Goal: Task Accomplishment & Management: Complete application form

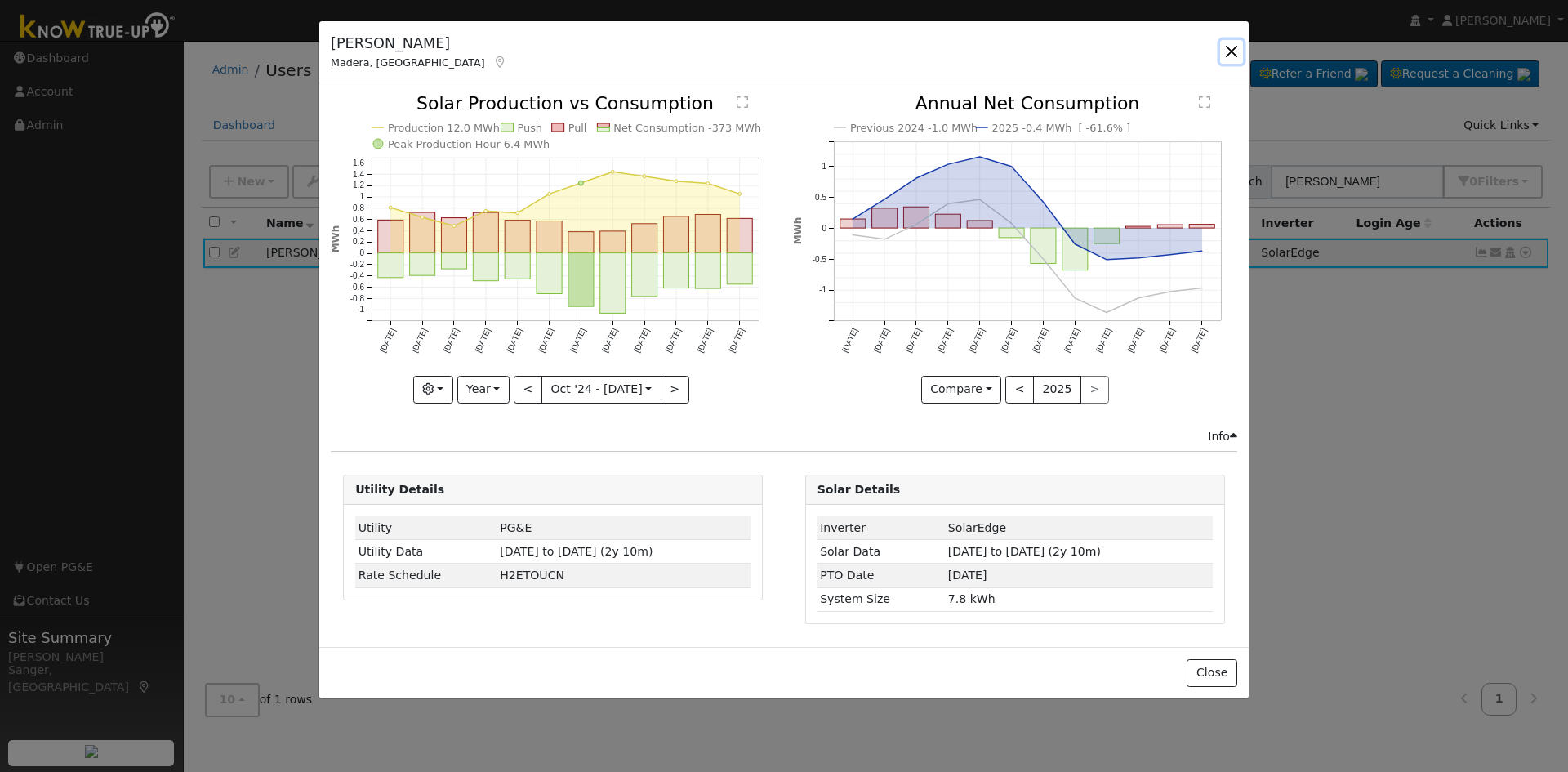
drag, startPoint x: 1236, startPoint y: 50, endPoint x: 1243, endPoint y: 56, distance: 9.2
click at [1243, 56] on div "[PERSON_NAME] Madera, [GEOGRAPHIC_DATA] None None [STREET_ADDRESS] Primary Acco…" at bounding box center [784, 52] width 929 height 63
drag, startPoint x: 1230, startPoint y: 49, endPoint x: 1262, endPoint y: 63, distance: 34.9
click at [1230, 49] on button "button" at bounding box center [1232, 51] width 23 height 23
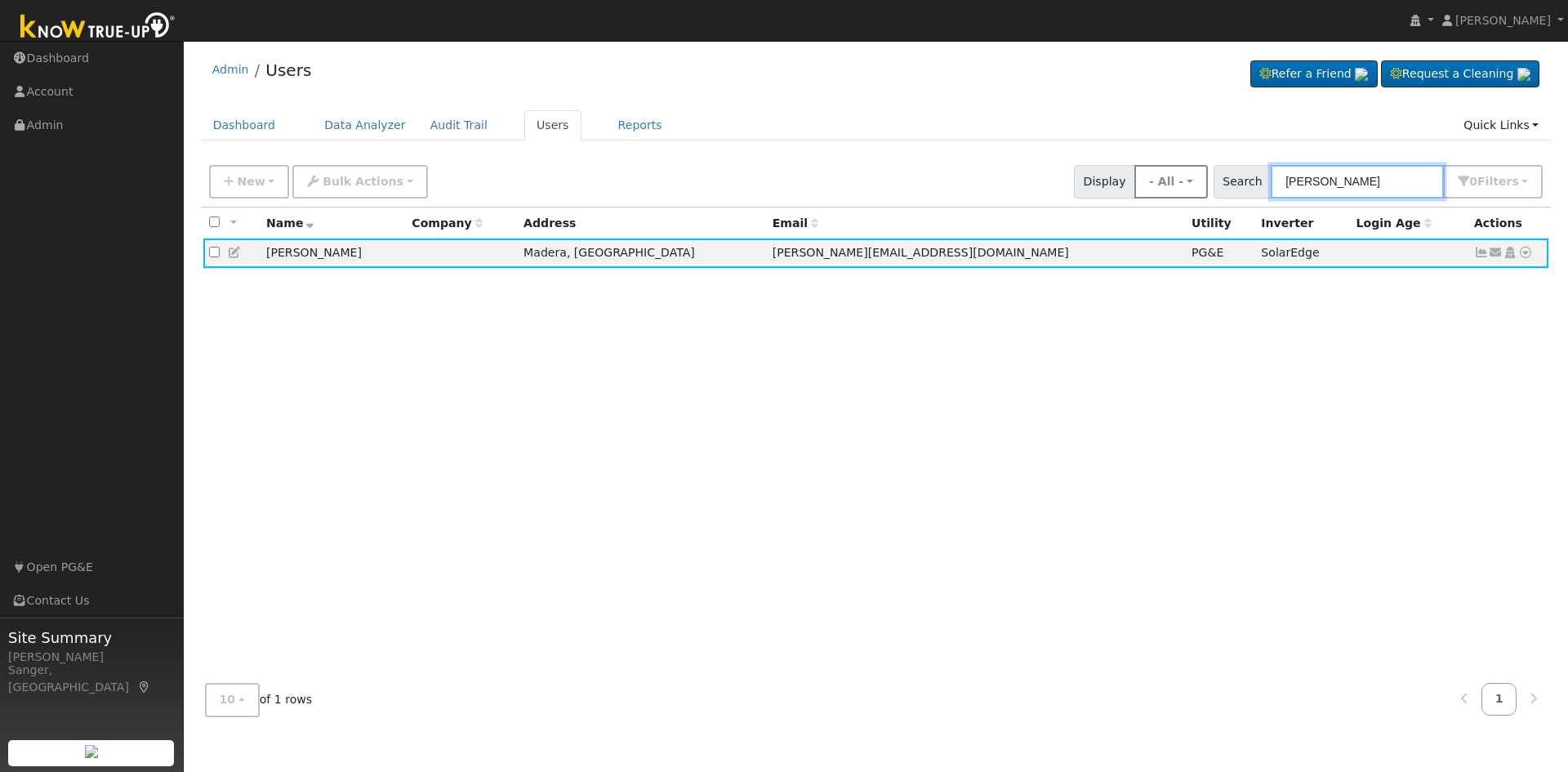
drag, startPoint x: 1386, startPoint y: 183, endPoint x: 1216, endPoint y: 176, distance: 170.1
click at [1216, 176] on div "New Add User Quick Add Quick Connect Quick Convert Lead Bulk Actions Send Email…" at bounding box center [876, 178] width 1340 height 39
paste input "[PERSON_NAME]"
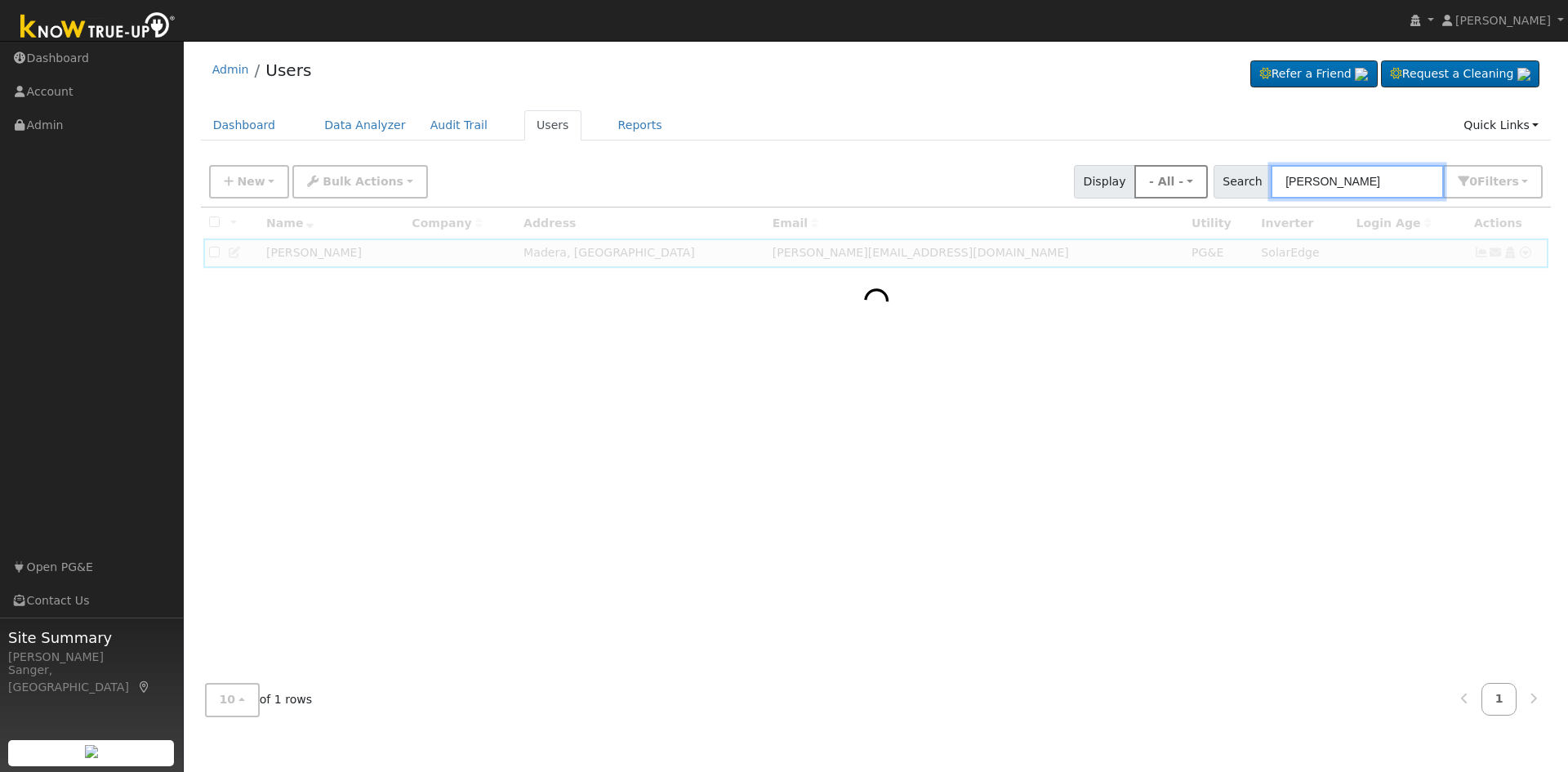
type input "[PERSON_NAME]"
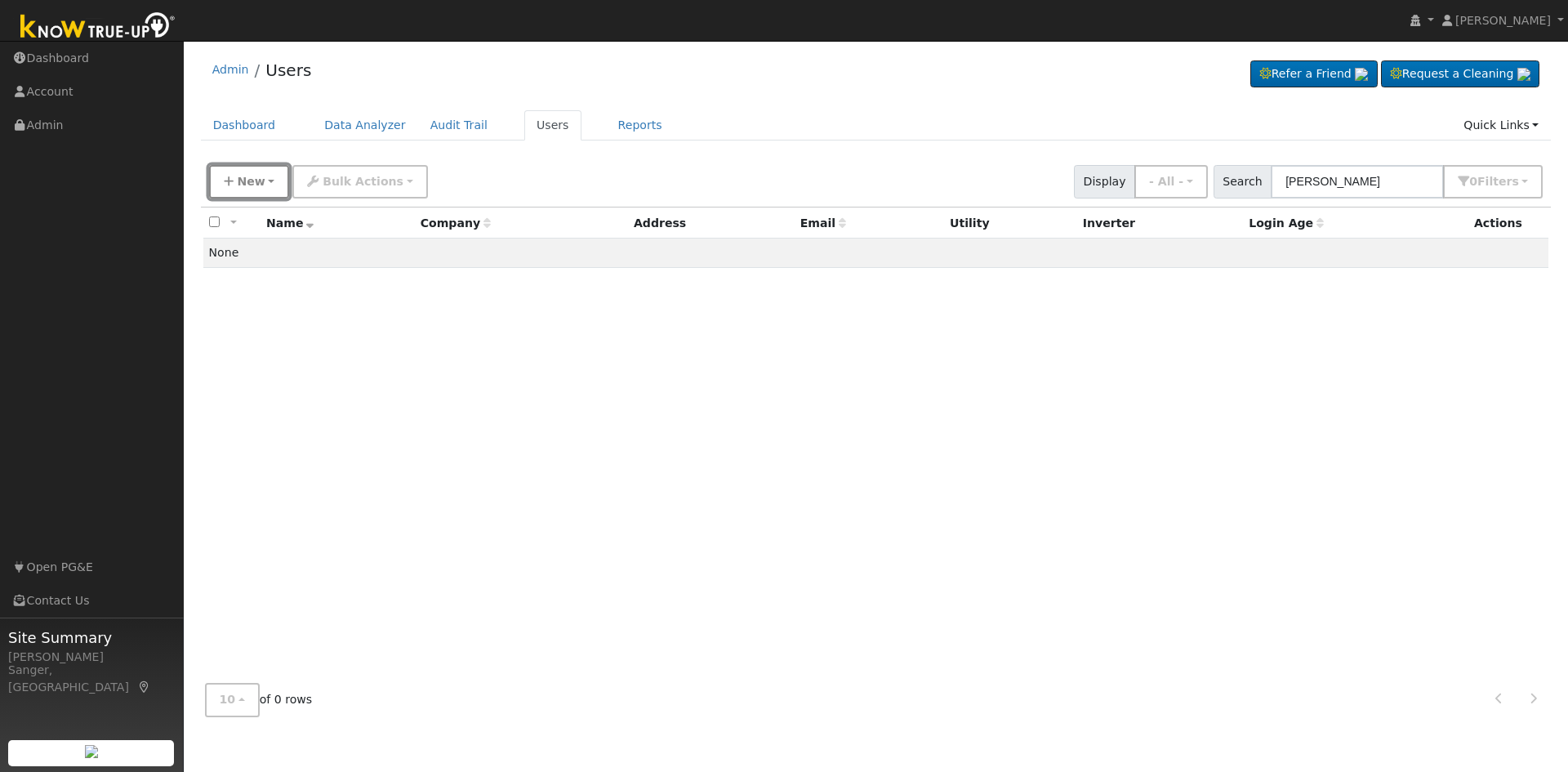
click at [249, 184] on span "New" at bounding box center [251, 181] width 28 height 13
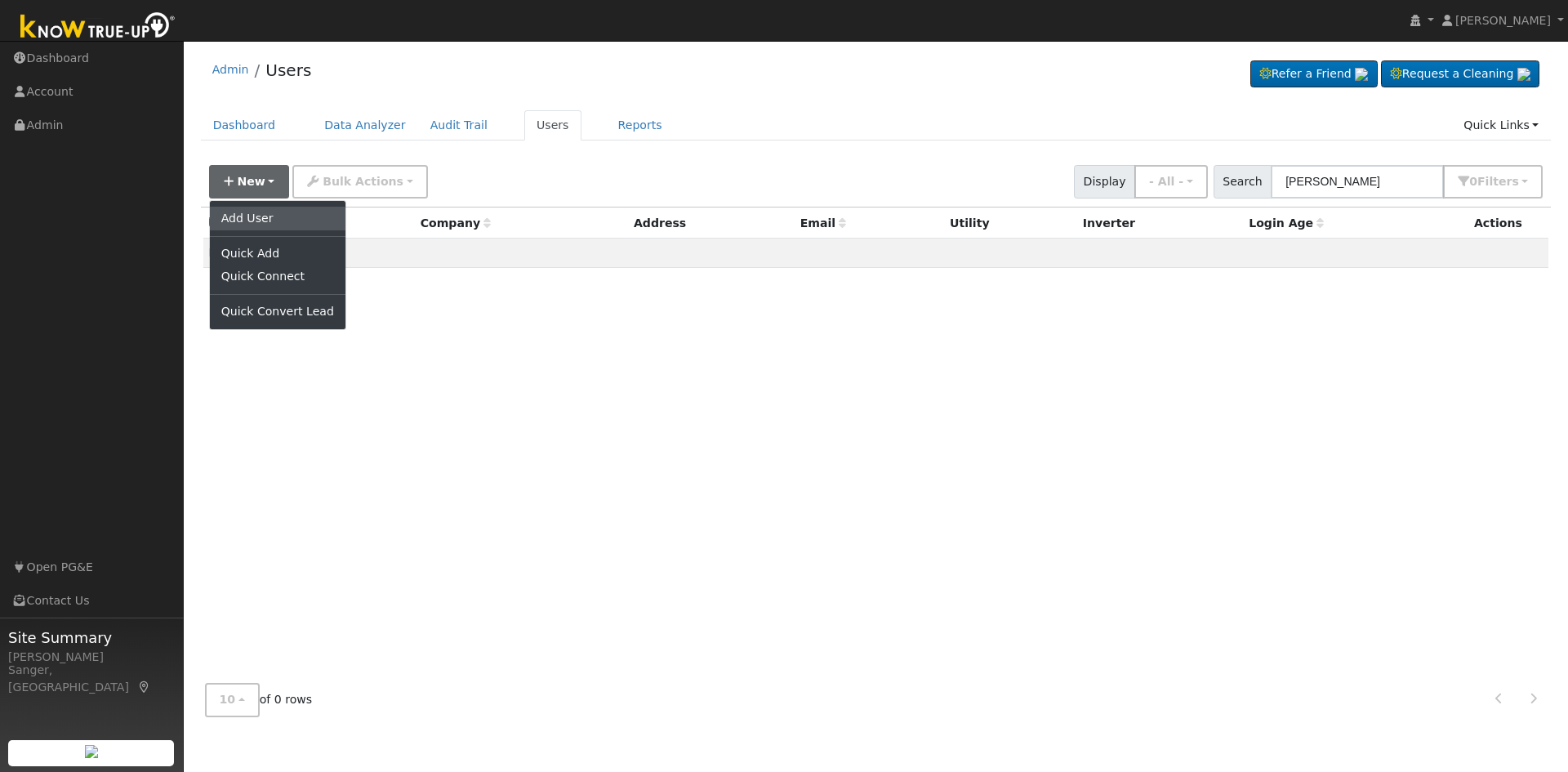
click at [260, 220] on link "Add User" at bounding box center [277, 218] width 135 height 23
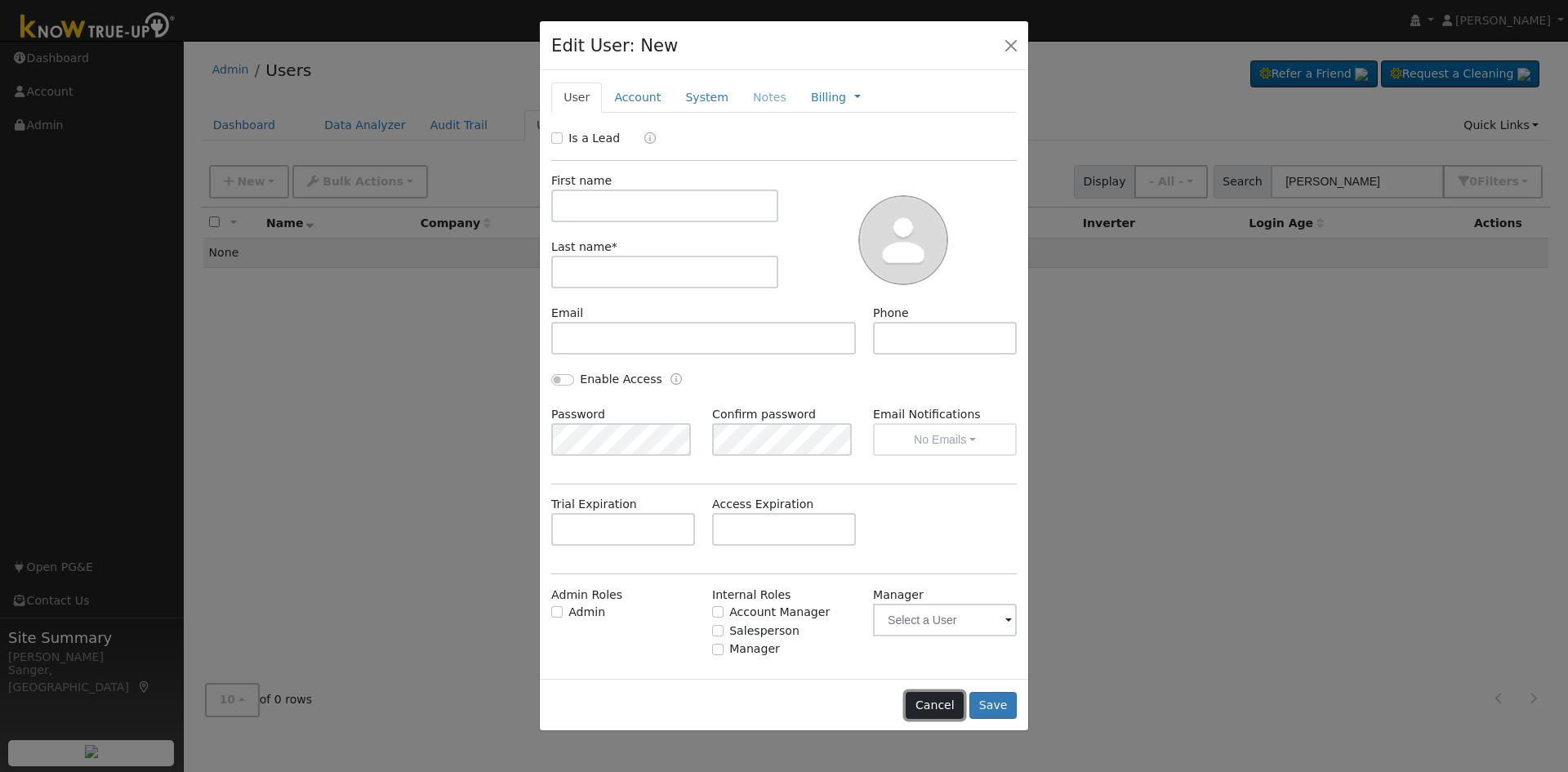
click at [934, 709] on button "Cancel" at bounding box center [934, 705] width 58 height 28
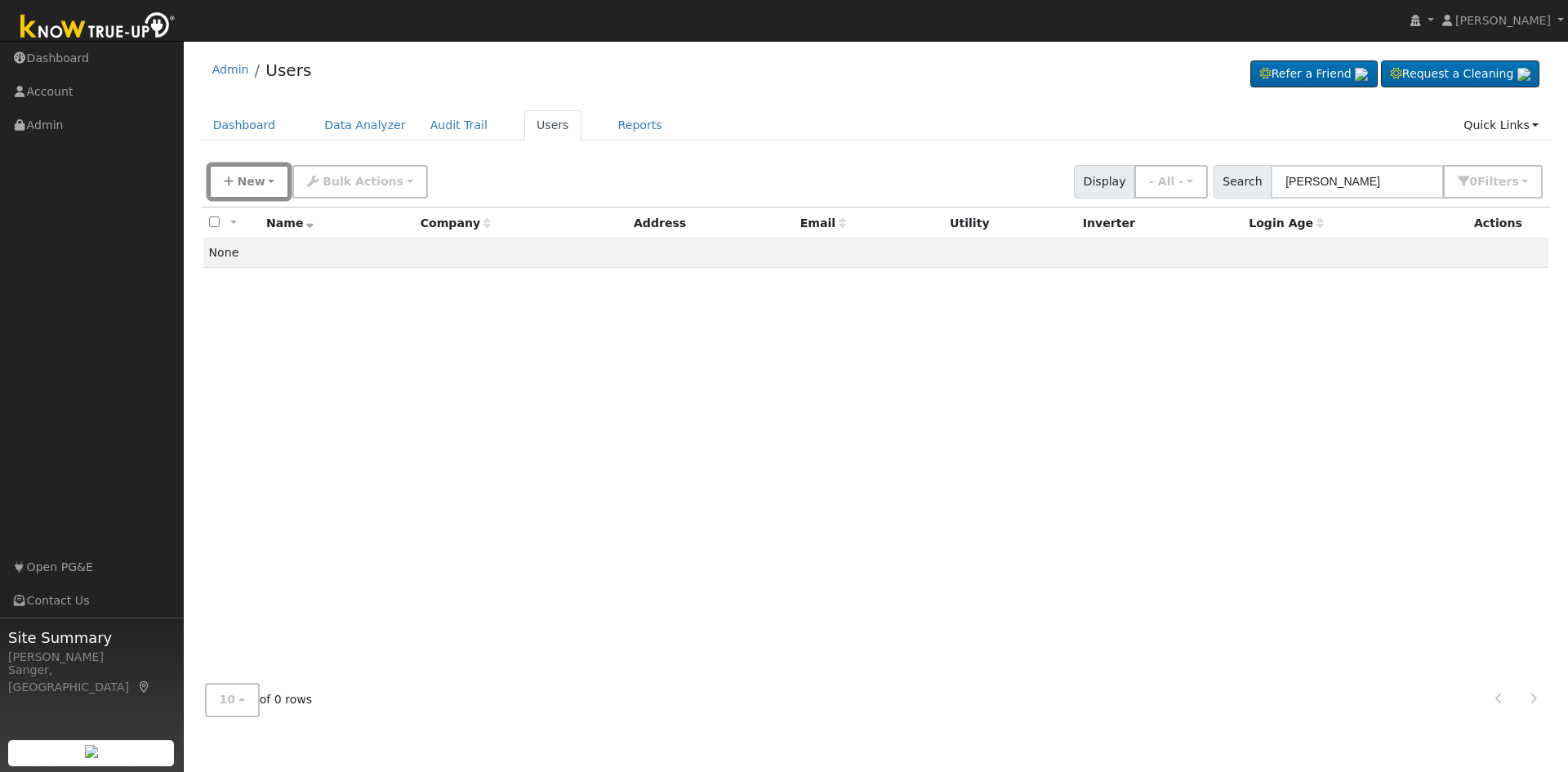
click at [243, 181] on span "New" at bounding box center [251, 181] width 28 height 13
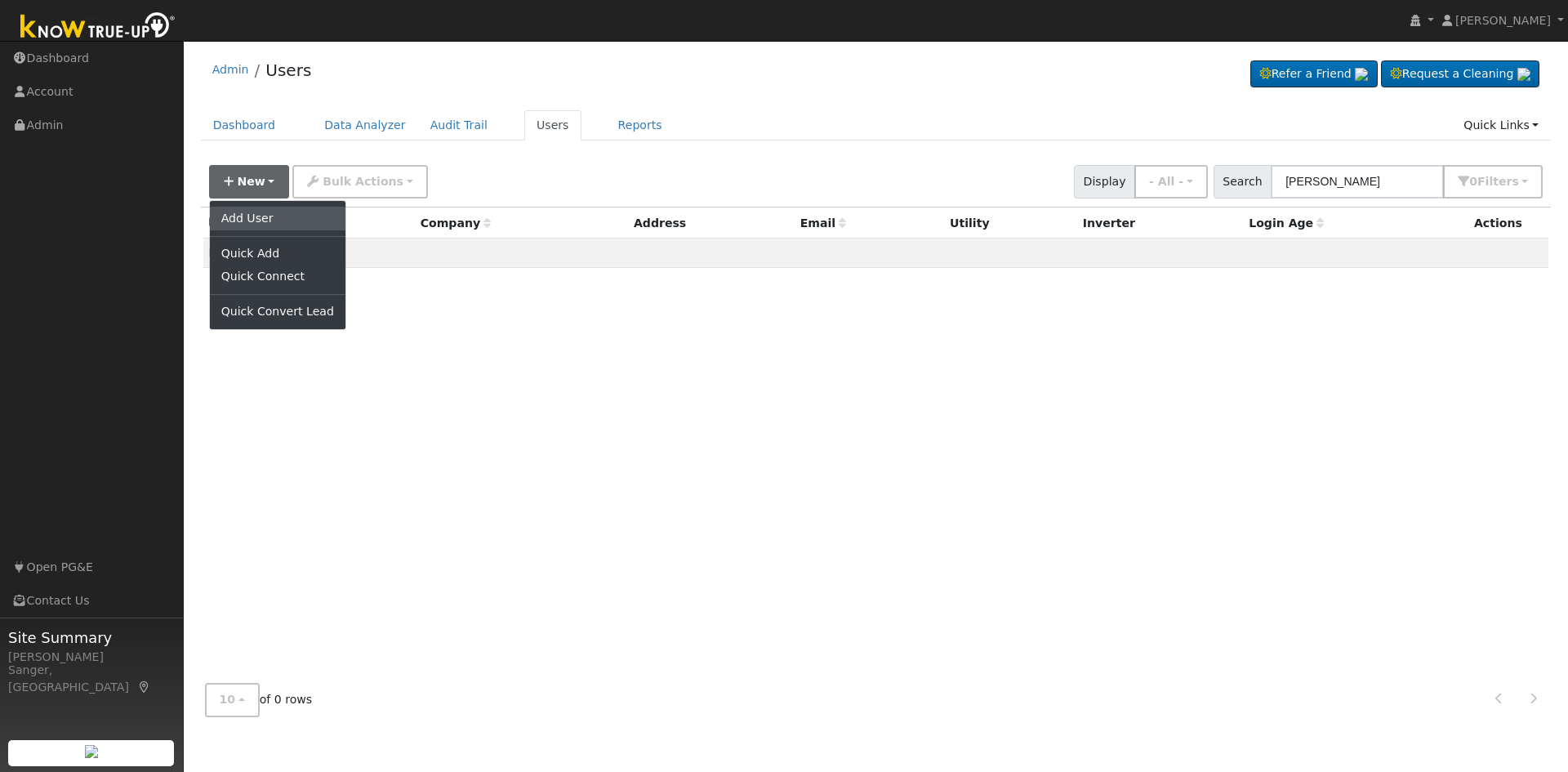
click at [255, 223] on link "Add User" at bounding box center [277, 218] width 135 height 23
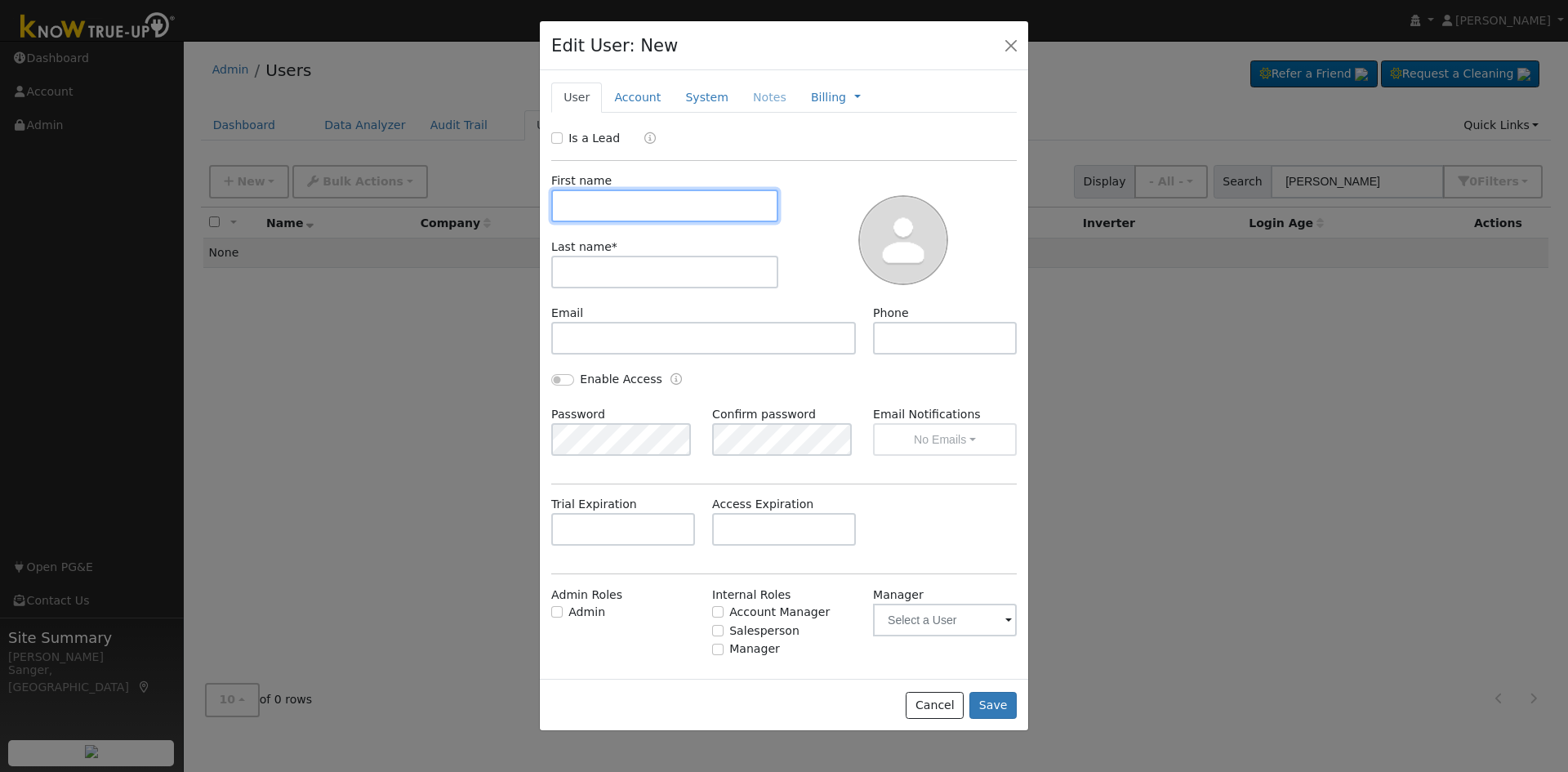
click at [635, 203] on input "text" at bounding box center [664, 206] width 227 height 32
paste input "[PERSON_NAME]"
type input "[PERSON_NAME]"
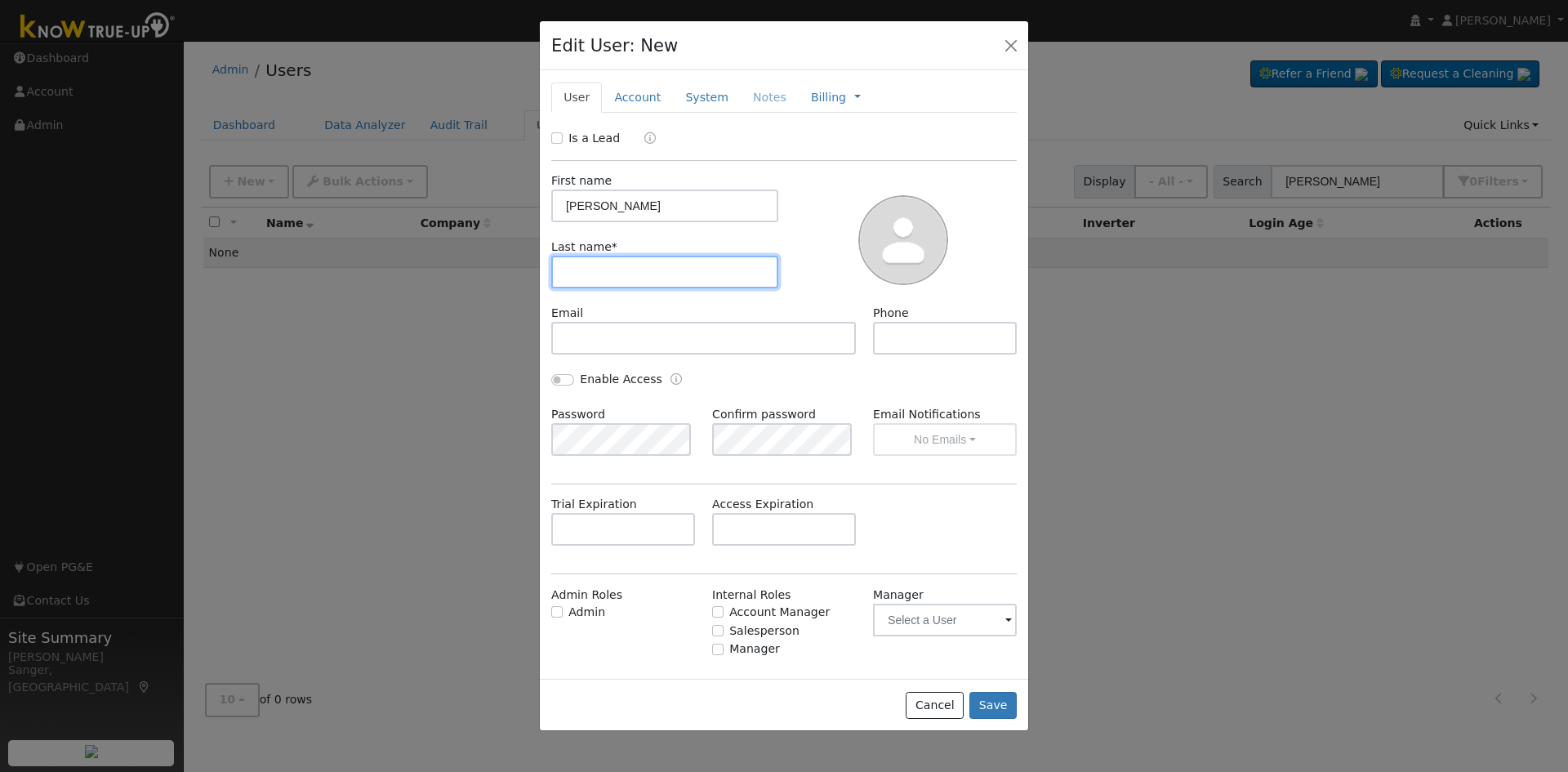
click at [613, 277] on input "text" at bounding box center [664, 272] width 227 height 32
paste input "[PERSON_NAME]"
drag, startPoint x: 594, startPoint y: 272, endPoint x: 505, endPoint y: 269, distance: 89.1
click at [505, 269] on div "Edit User: New Select an Ac... New Account Nickname Cancel Create Are you sure …" at bounding box center [784, 386] width 1568 height 772
type input "[PERSON_NAME]"
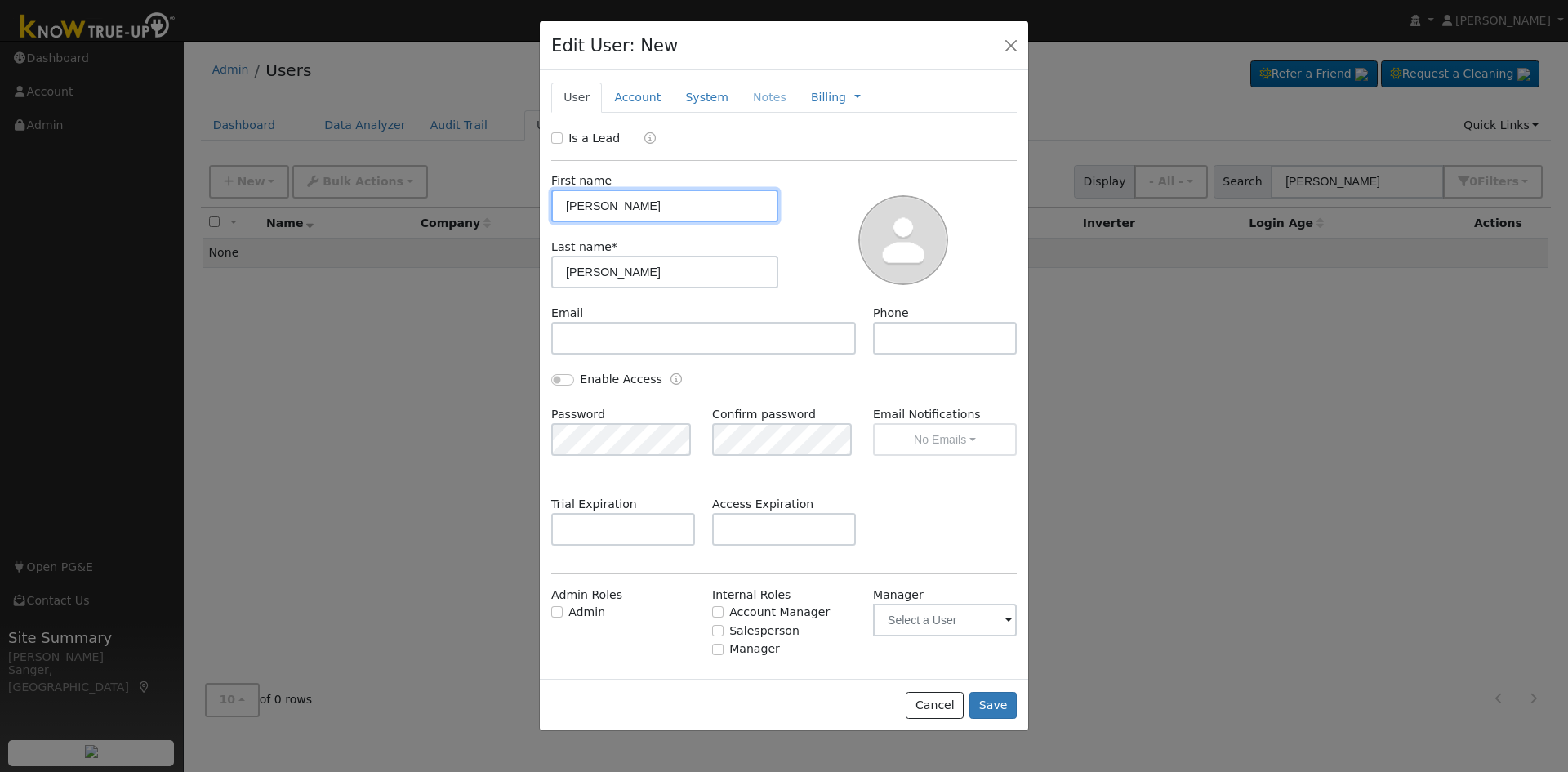
drag, startPoint x: 599, startPoint y: 203, endPoint x: 676, endPoint y: 206, distance: 77.1
click at [676, 206] on input "[PERSON_NAME]" at bounding box center [664, 206] width 227 height 32
type input "[PERSON_NAME]"
click at [556, 139] on input "Is a Lead" at bounding box center [557, 138] width 11 height 11
checkbox input "true"
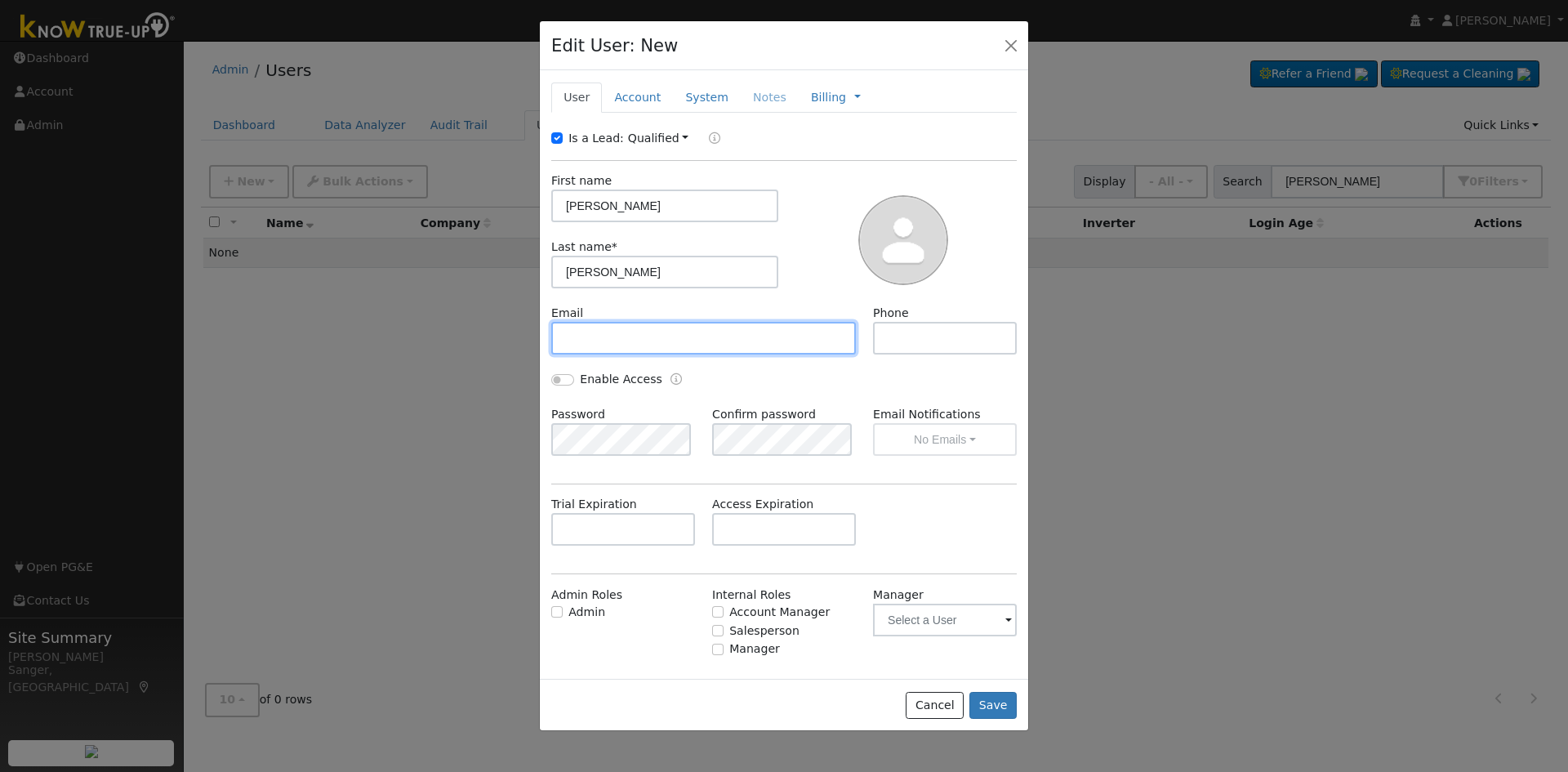
click at [619, 338] on input "text" at bounding box center [703, 338] width 305 height 32
paste input "[EMAIL_ADDRESS][DOMAIN_NAME]"
type input "[EMAIL_ADDRESS][DOMAIN_NAME]"
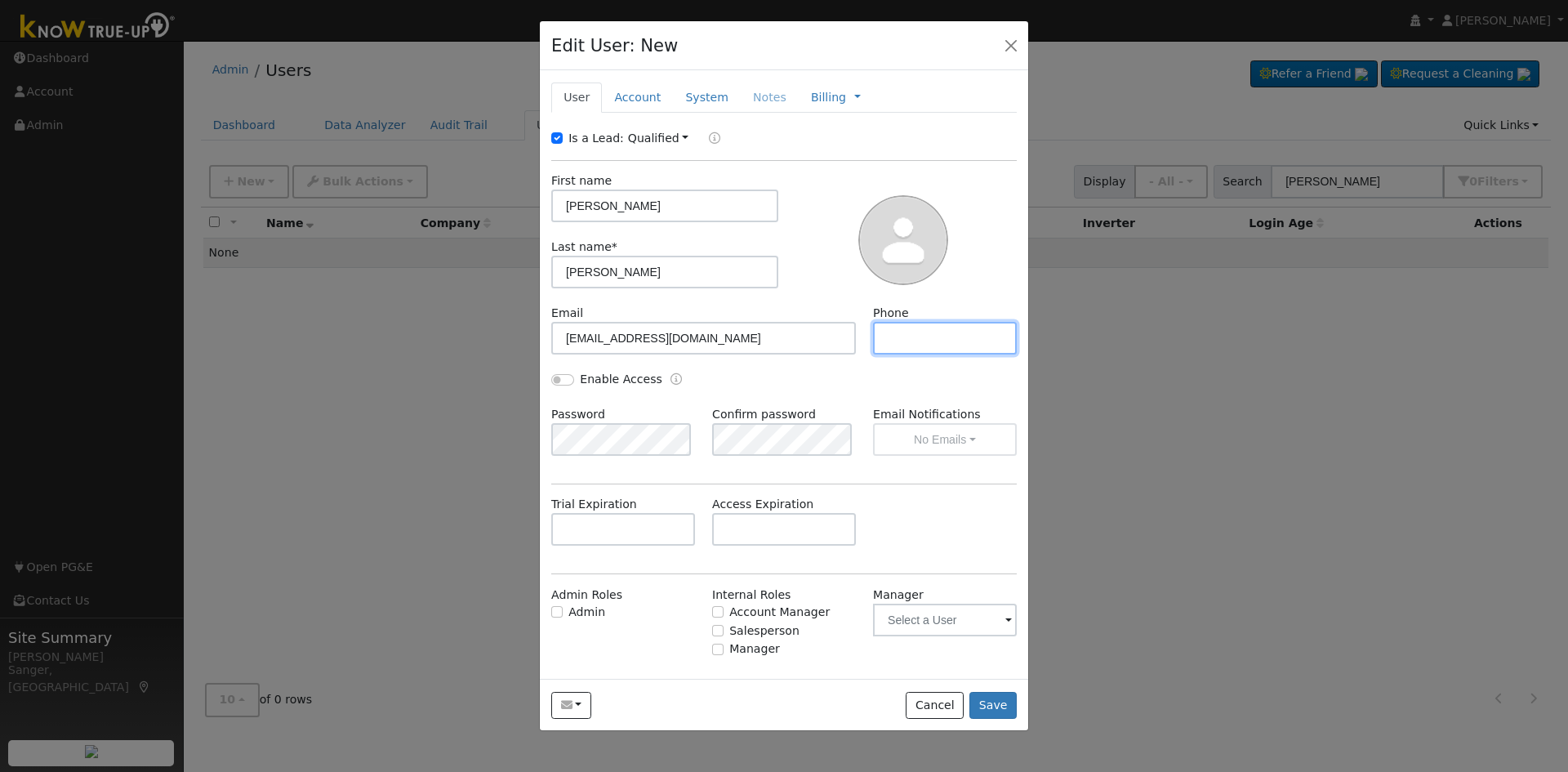
click at [930, 335] on input "text" at bounding box center [945, 338] width 144 height 32
paste input "[PHONE_NUMBER]"
type input "[PHONE_NUMBER]"
click at [627, 93] on link "Account" at bounding box center [638, 98] width 71 height 30
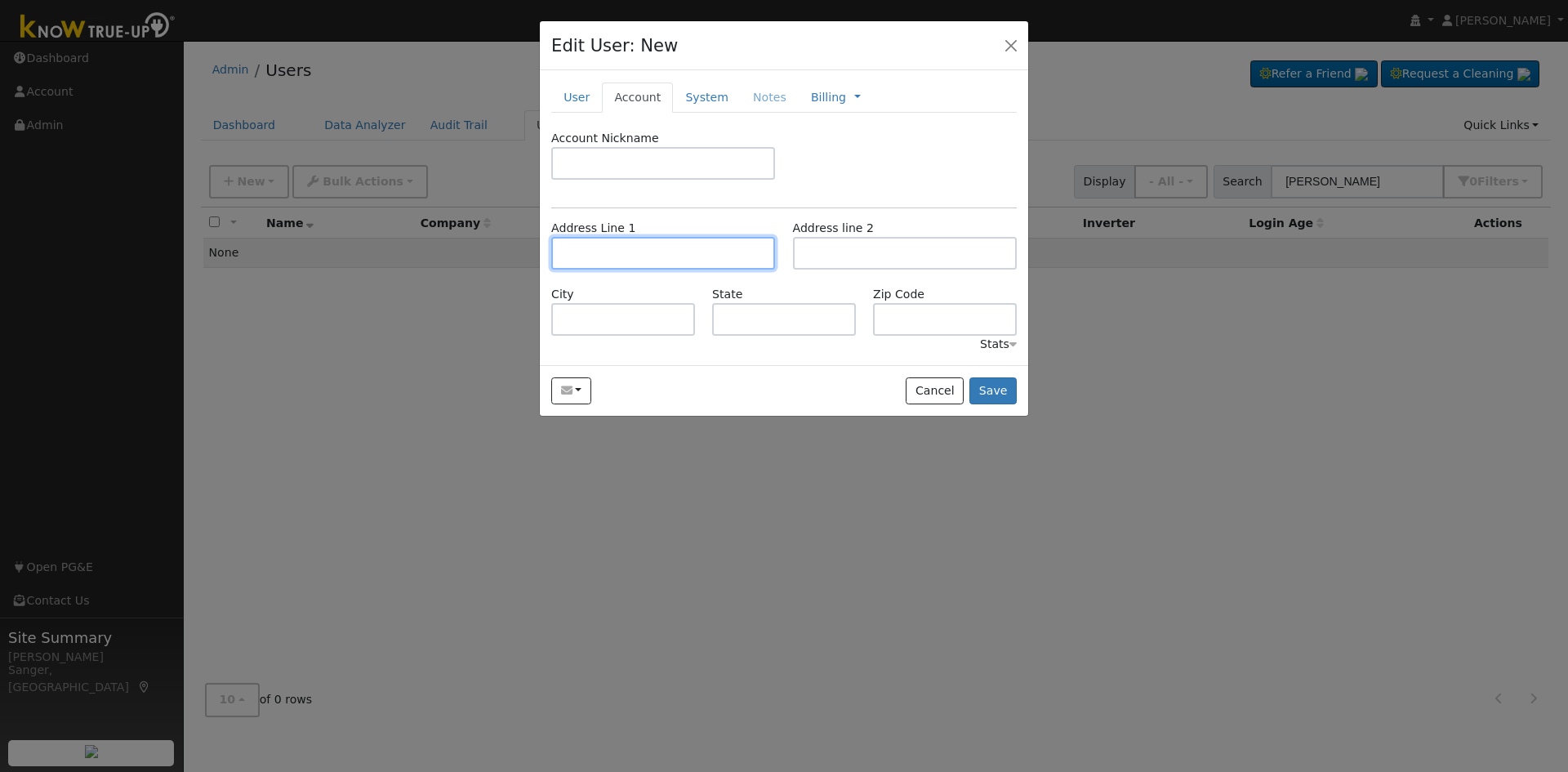
click at [628, 260] on input "text" at bounding box center [662, 254] width 224 height 32
paste input "[STREET_ADDRESS]"
type input "[STREET_ADDRESS]"
type input "Madera"
type input "CA"
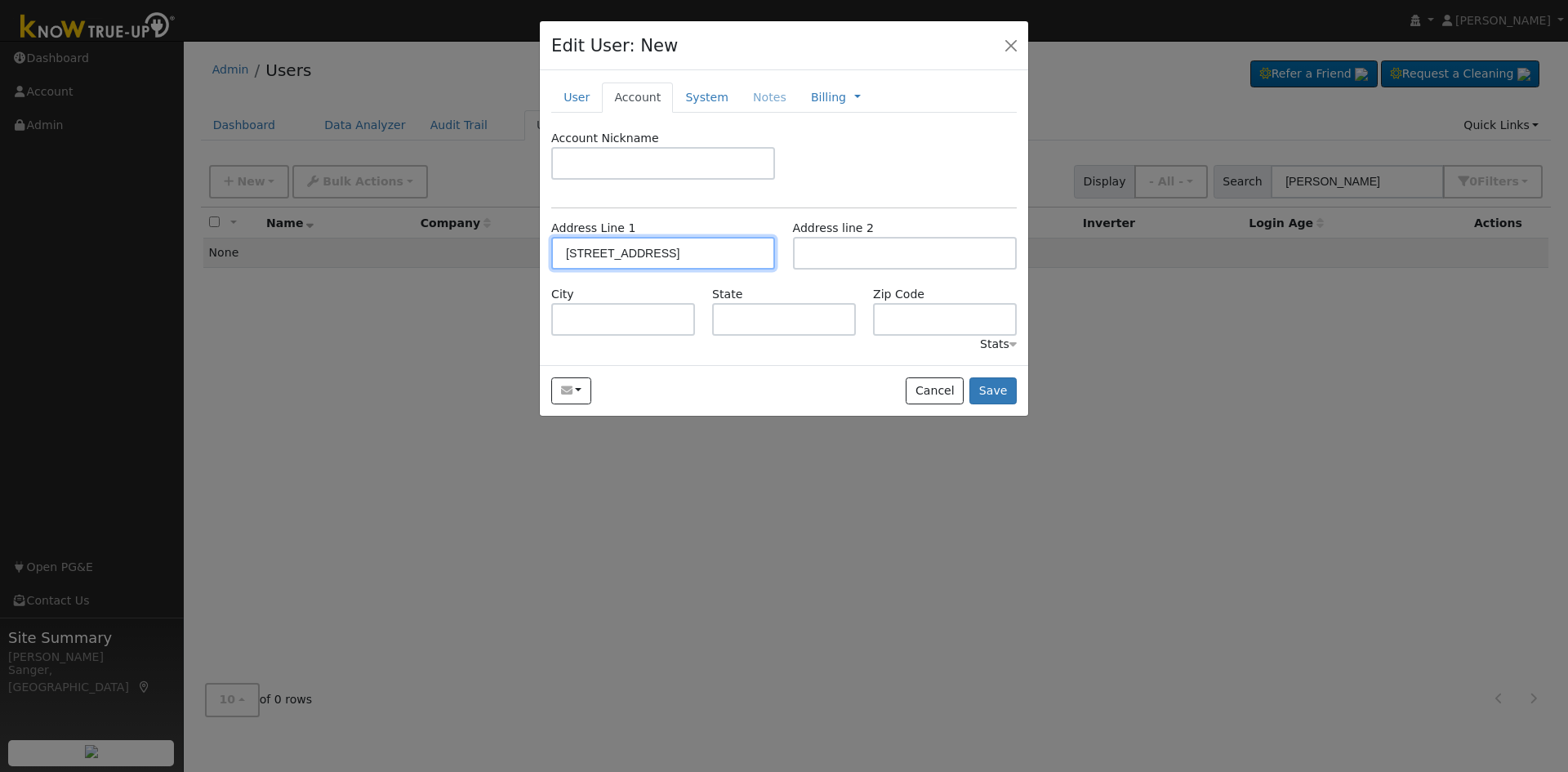
type input "93636"
click at [994, 388] on button "Save" at bounding box center [993, 391] width 48 height 28
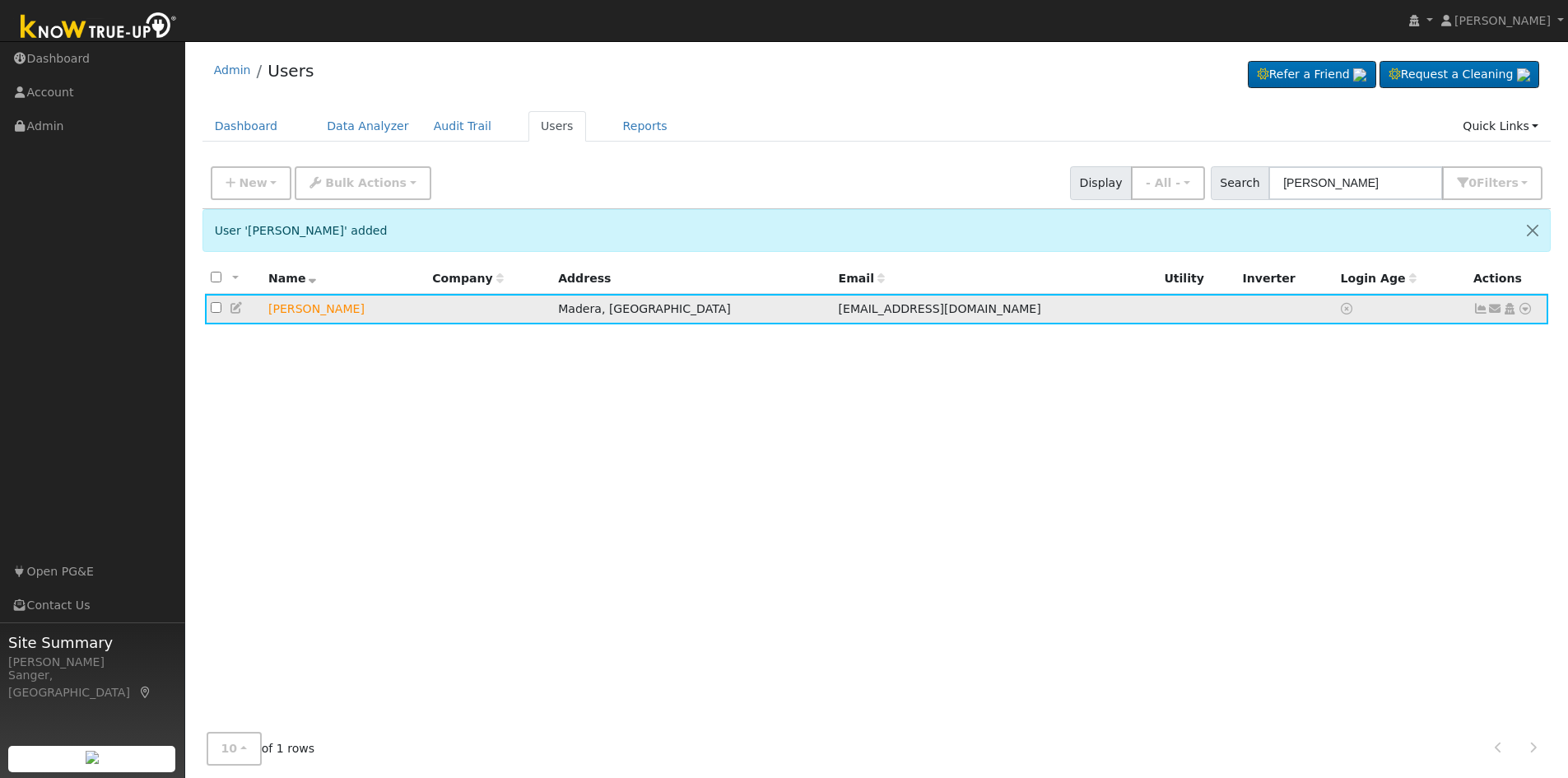
click at [1490, 308] on icon at bounding box center [1495, 308] width 14 height 12
click at [1441, 342] on link "Send Email..." at bounding box center [1444, 337] width 114 height 23
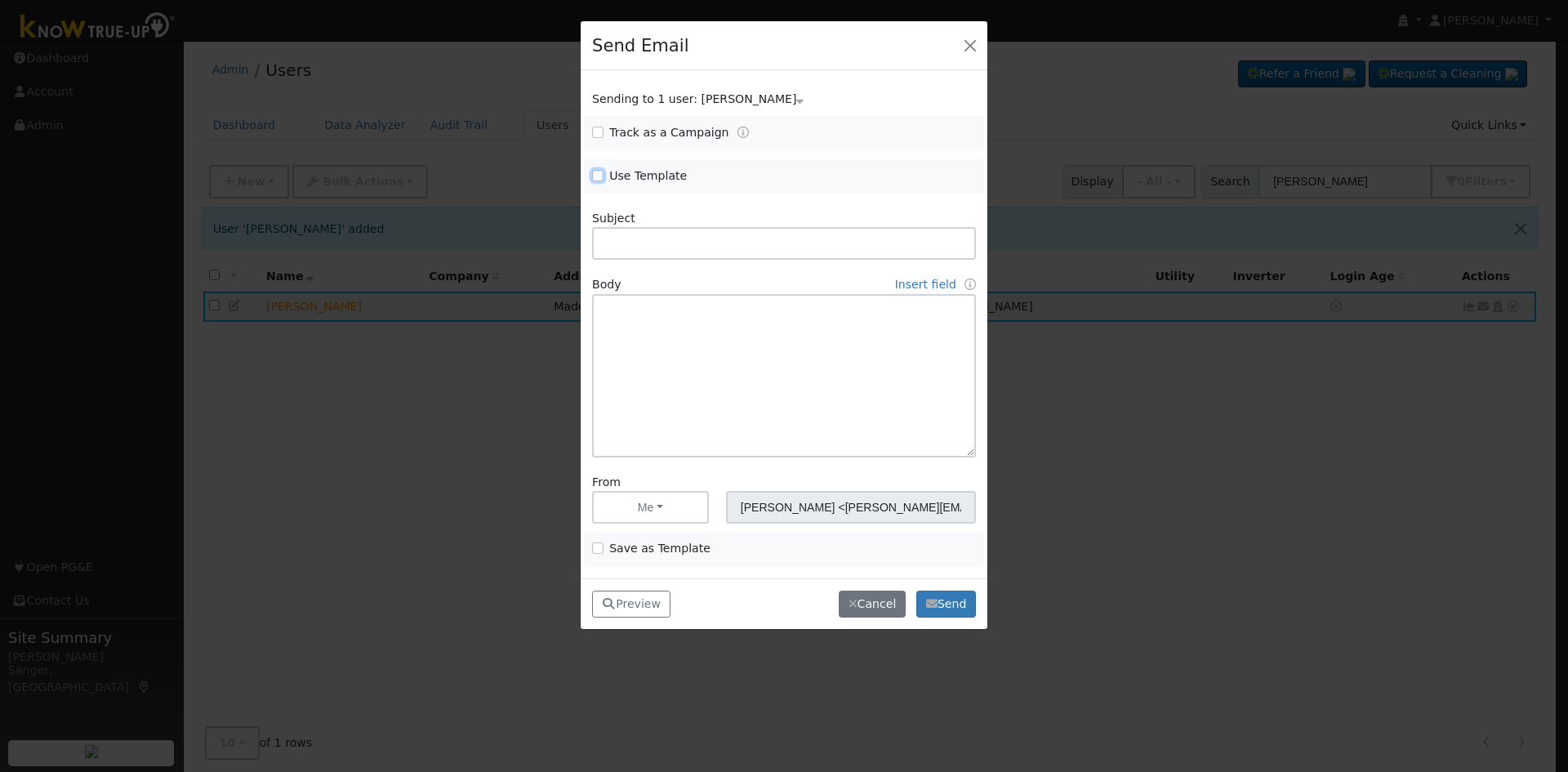
click at [597, 175] on input "Use Template" at bounding box center [598, 175] width 11 height 11
checkbox input "true"
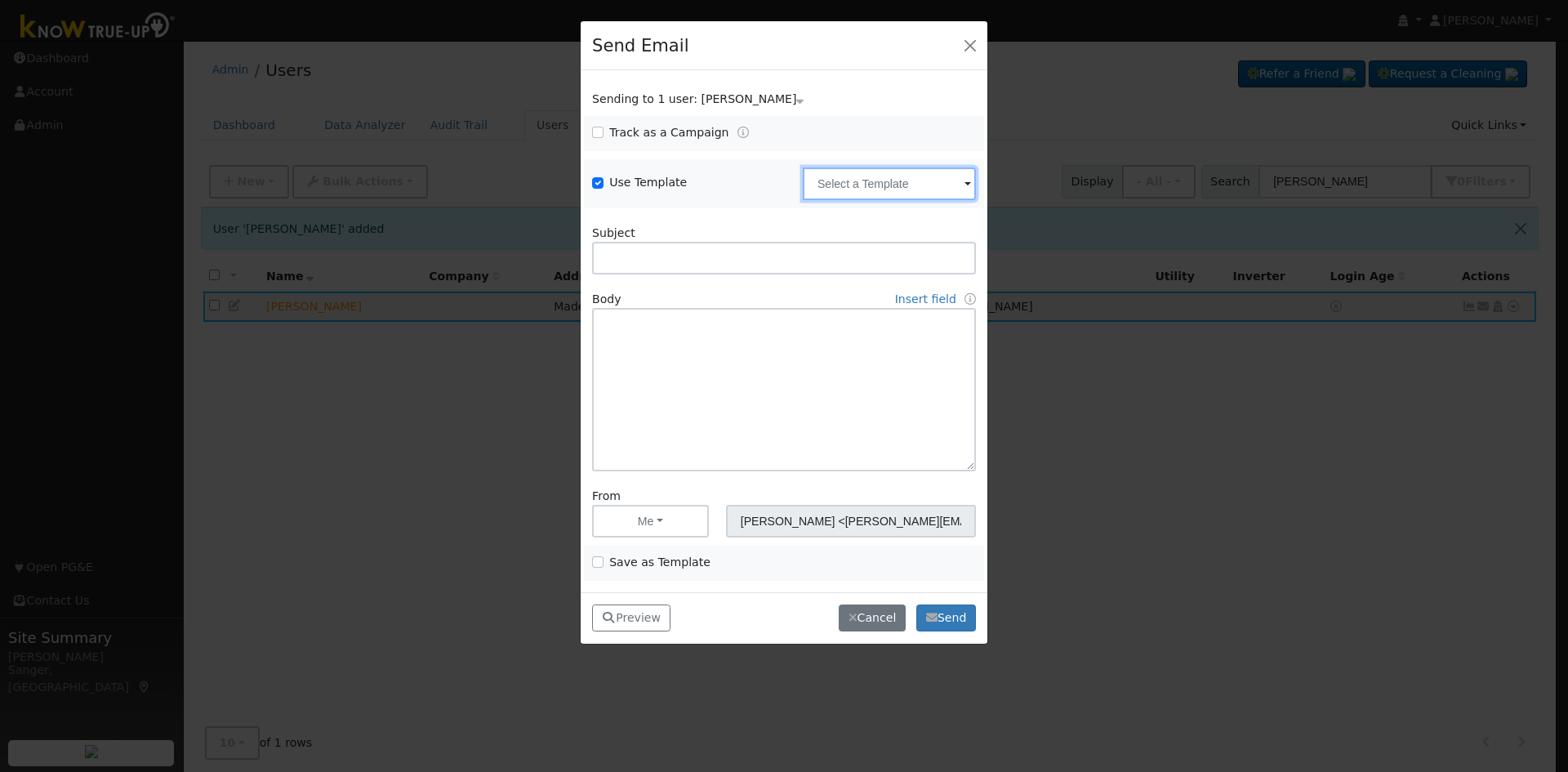
click at [851, 188] on input "text" at bounding box center [889, 184] width 173 height 32
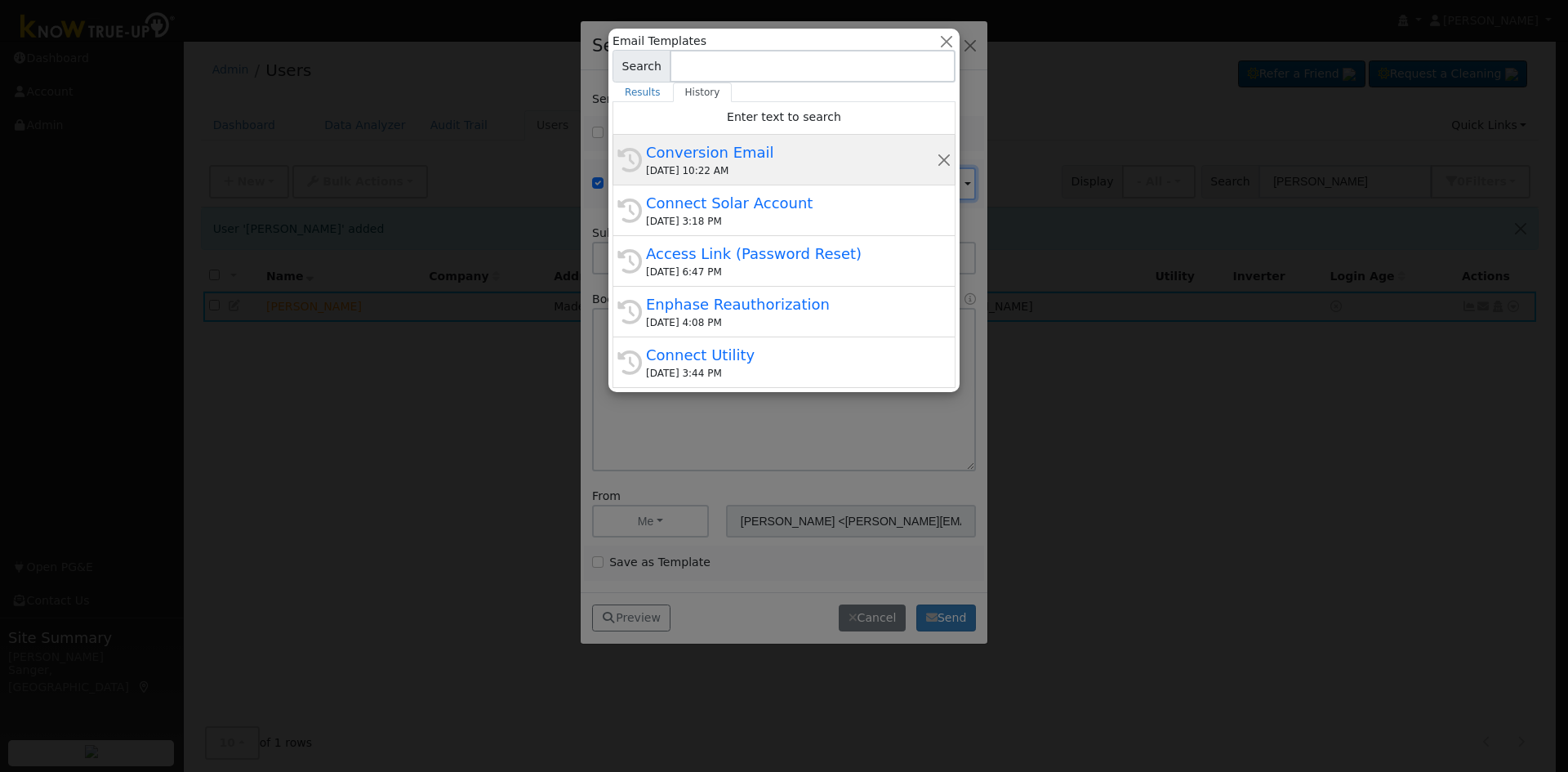
click at [723, 169] on div "[DATE] 10:22 AM" at bounding box center [791, 170] width 291 height 14
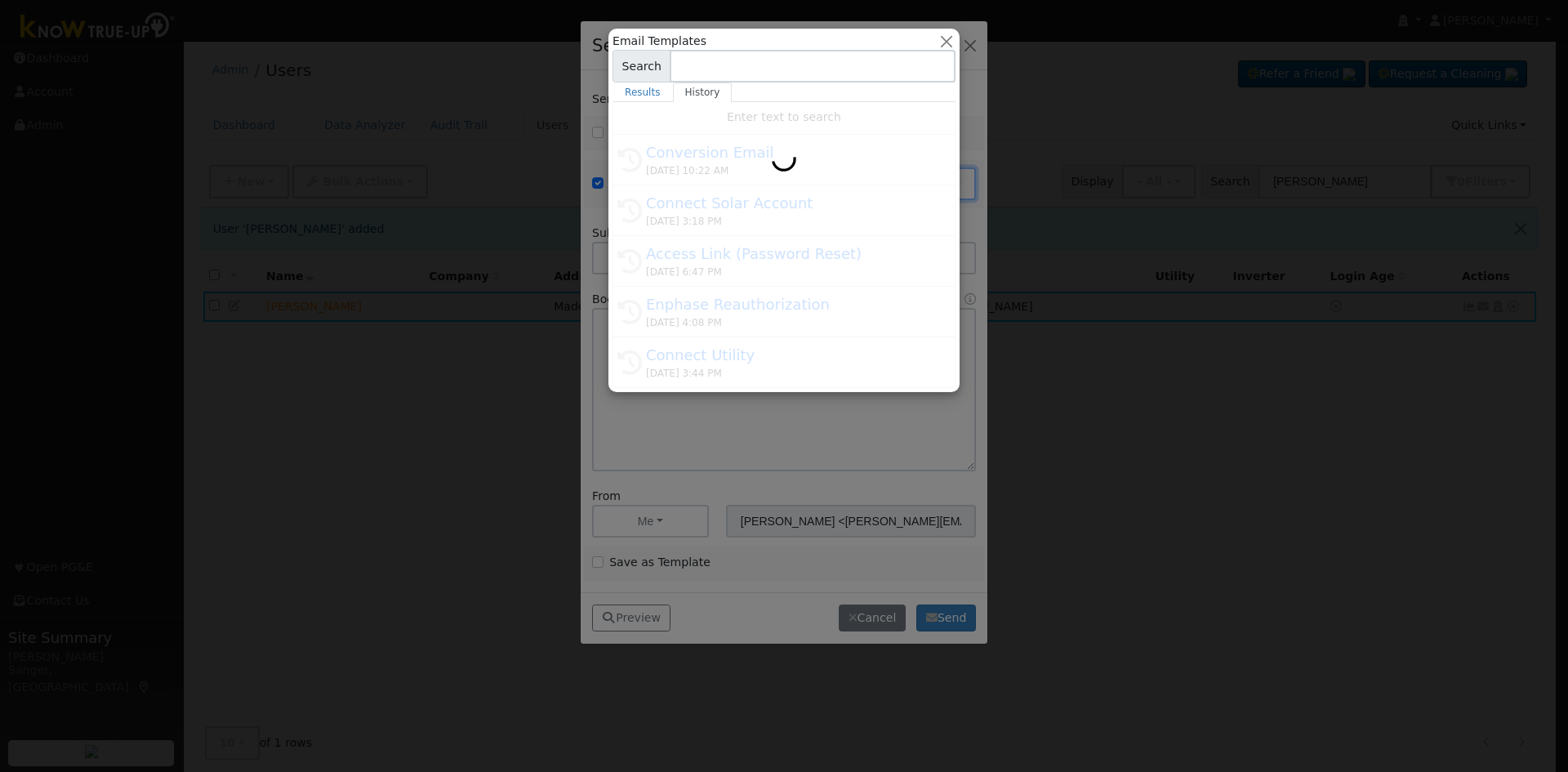
type input "Conversion Email"
type input "Connect Your Utility Account"
type textarea "Dear {user_fname}, The first step is to connect your electric utility account. …"
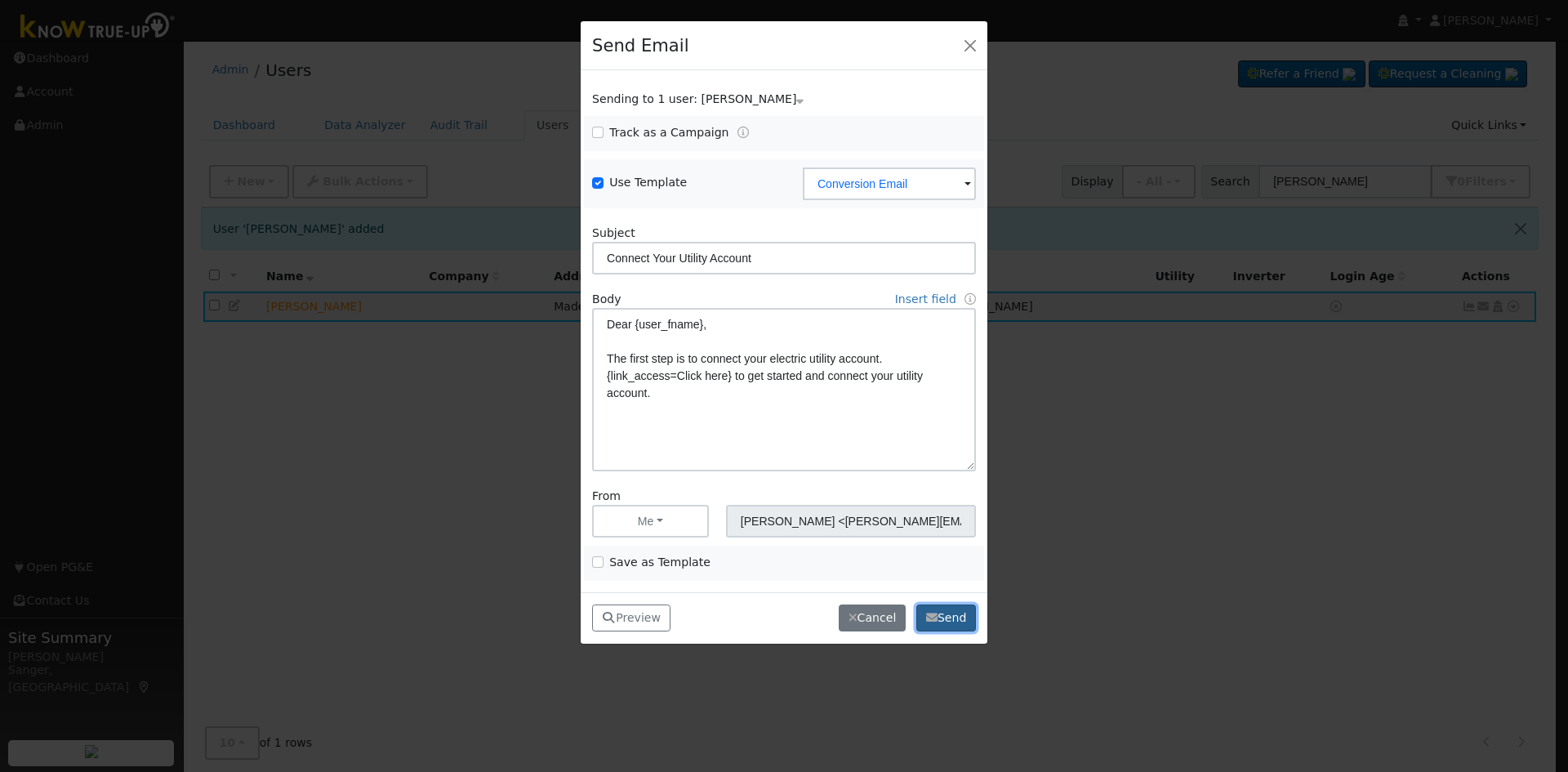
click at [938, 618] on button "Send" at bounding box center [946, 618] width 60 height 28
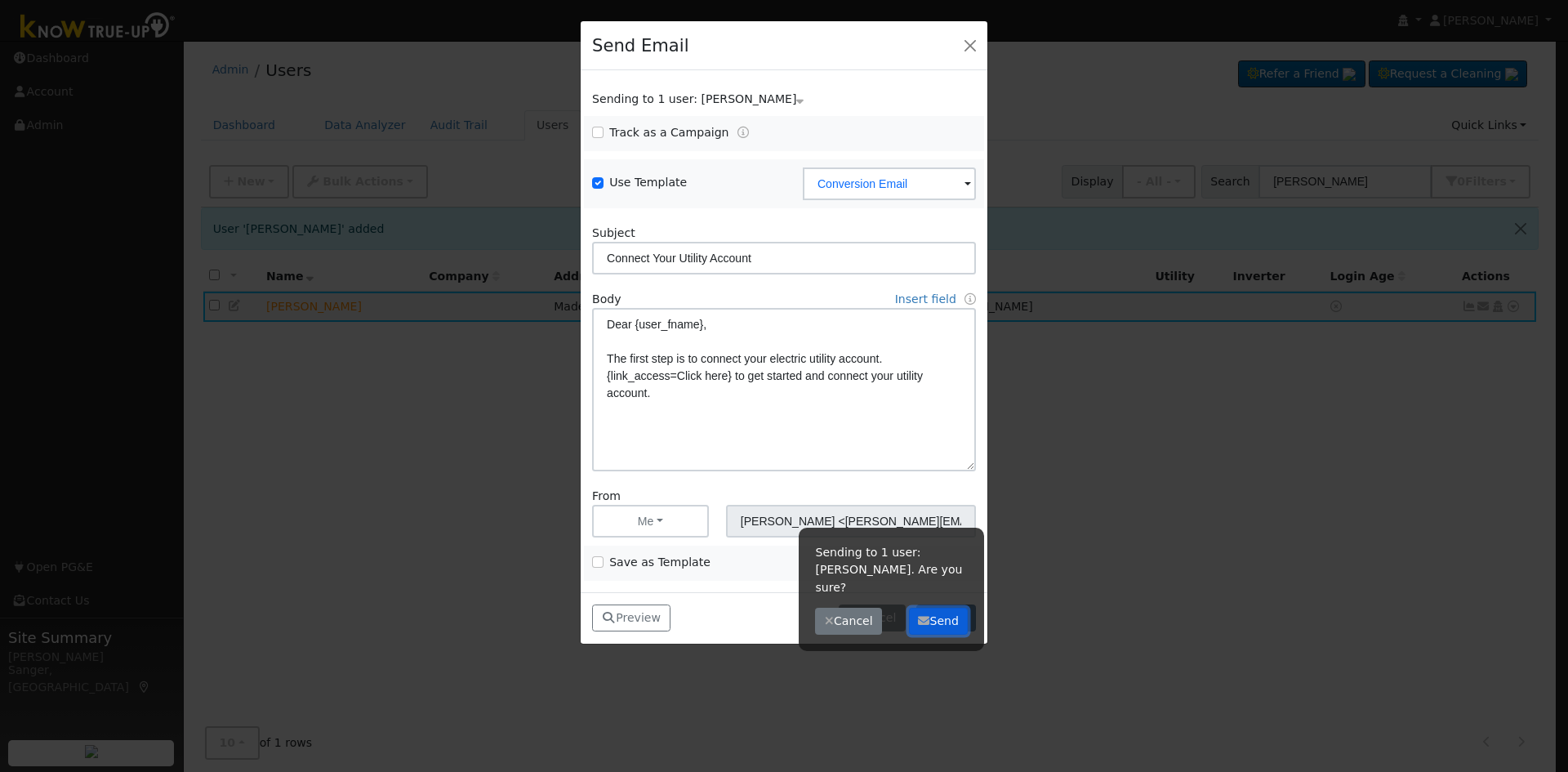
click at [938, 618] on button "Send" at bounding box center [939, 621] width 60 height 28
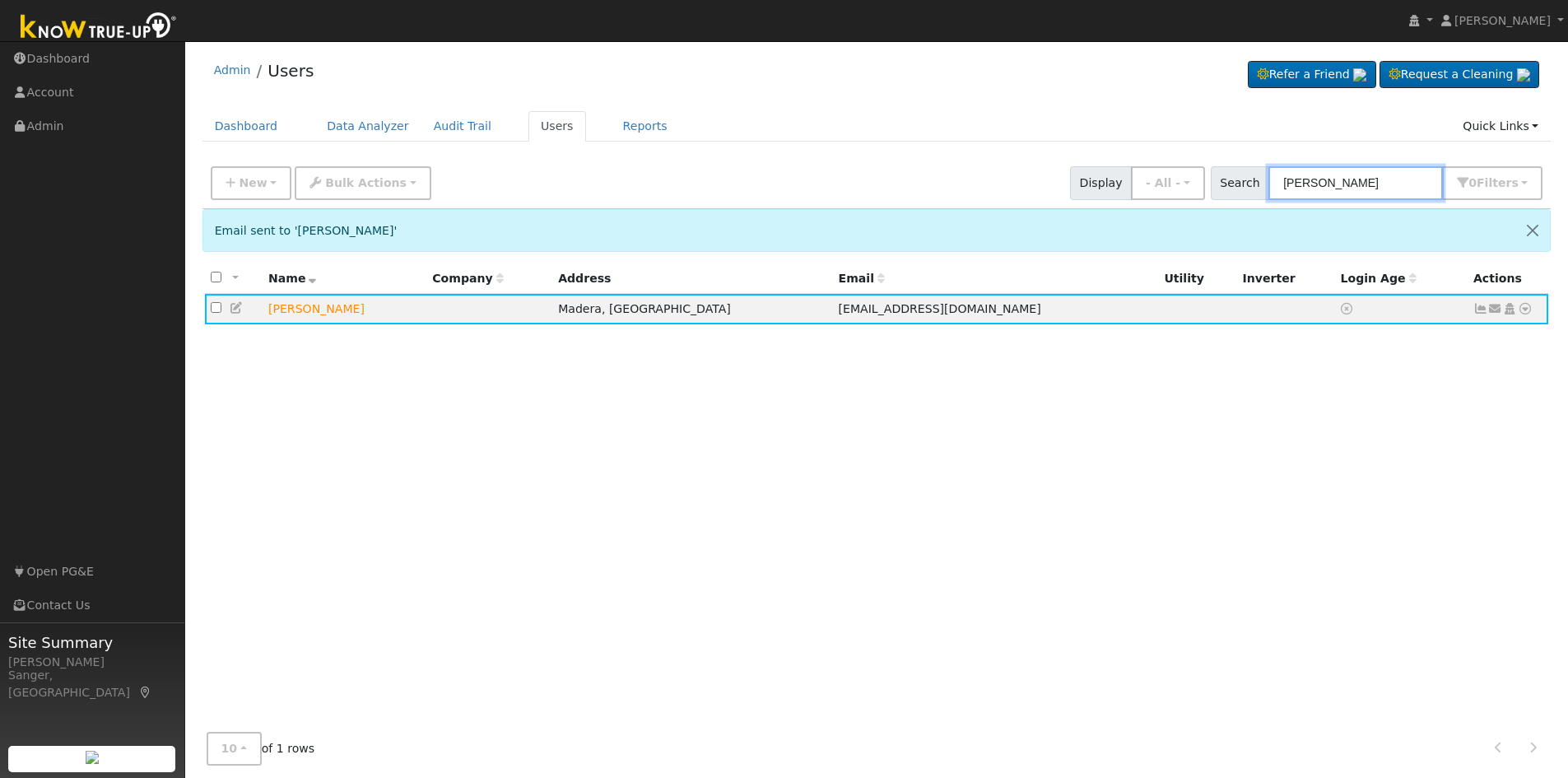
drag, startPoint x: 1388, startPoint y: 184, endPoint x: 1240, endPoint y: 182, distance: 148.0
click at [1240, 182] on div "Search [PERSON_NAME] 0 Filter s My accounts Role Show - All - Show Leads Admin …" at bounding box center [1378, 182] width 332 height 34
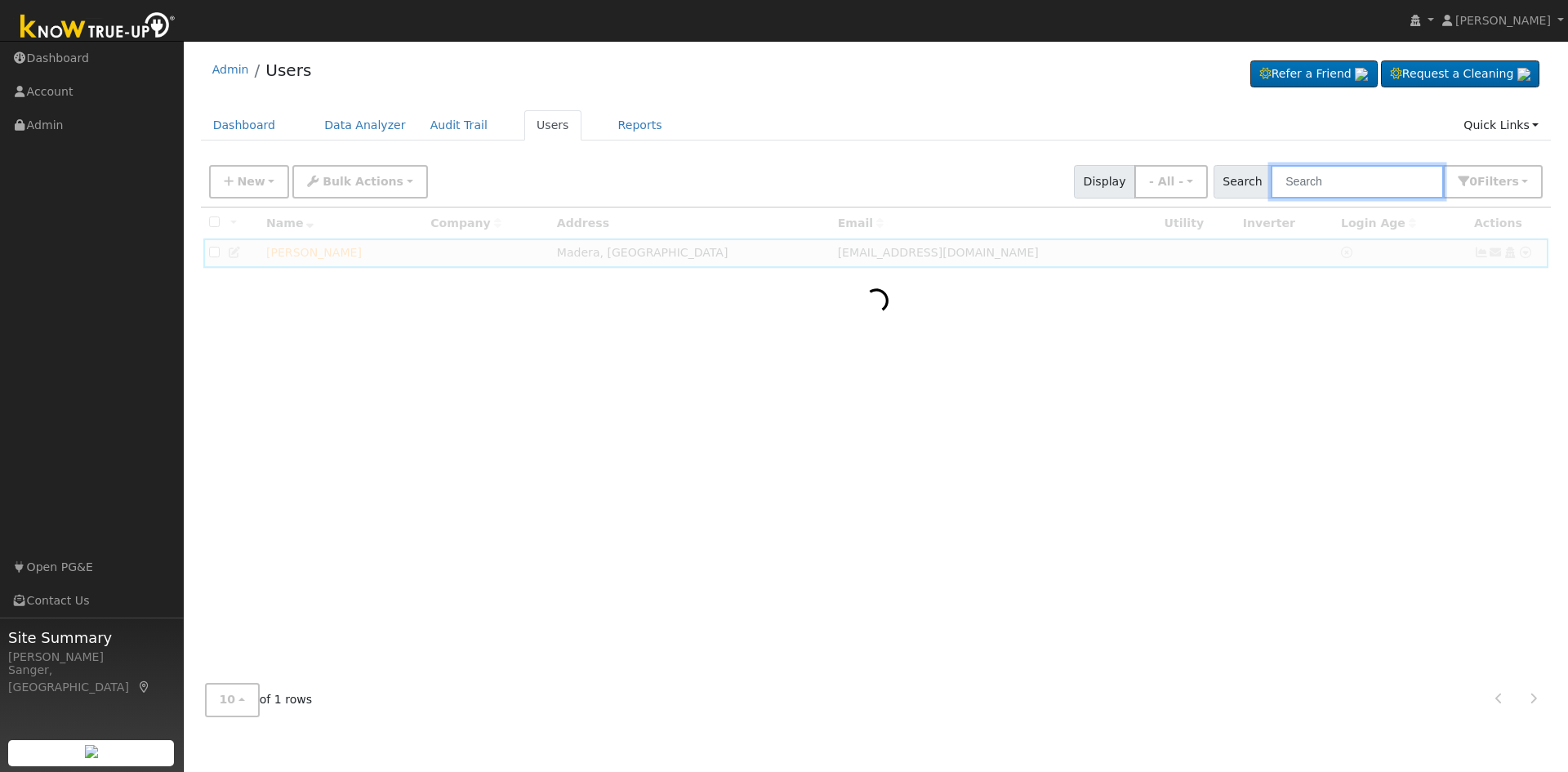
paste input "[PERSON_NAME]"
type input "[PERSON_NAME]"
